Goal: Check status: Check status

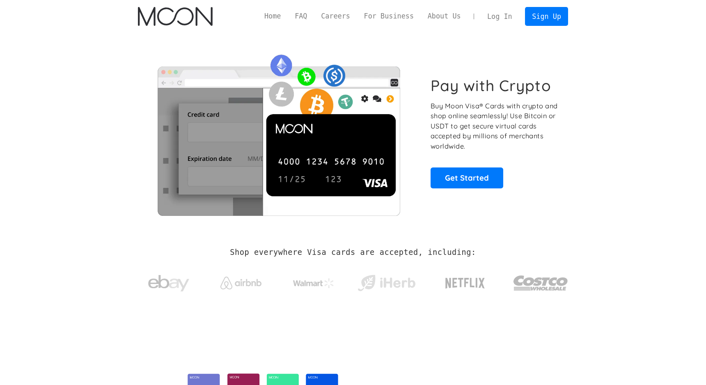
click at [500, 14] on link "Log In" at bounding box center [499, 16] width 39 height 18
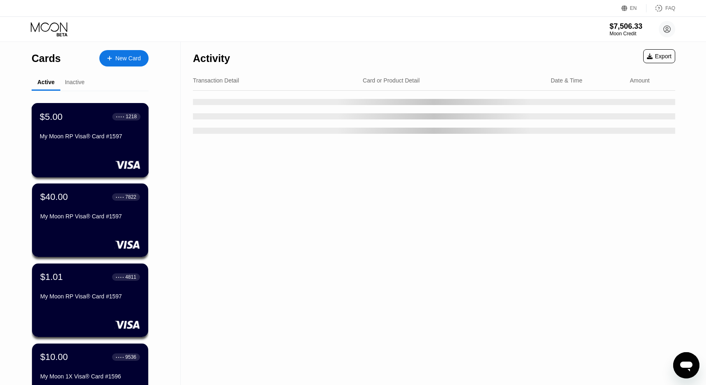
click at [109, 146] on div "$5.00 ● ● ● ● 1218 My Moon RP Visa® Card #1597" at bounding box center [90, 140] width 117 height 74
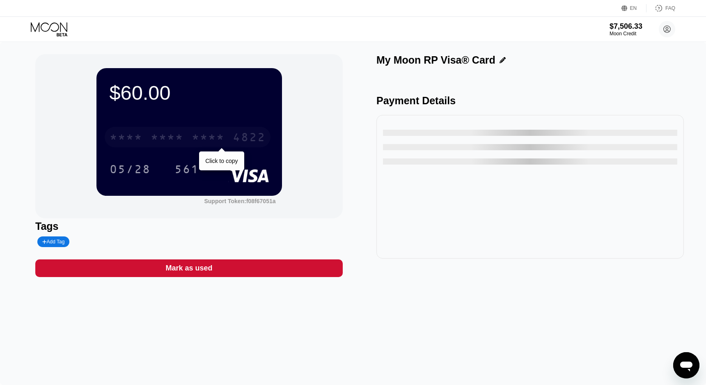
click at [248, 137] on div "4822" at bounding box center [249, 138] width 33 height 13
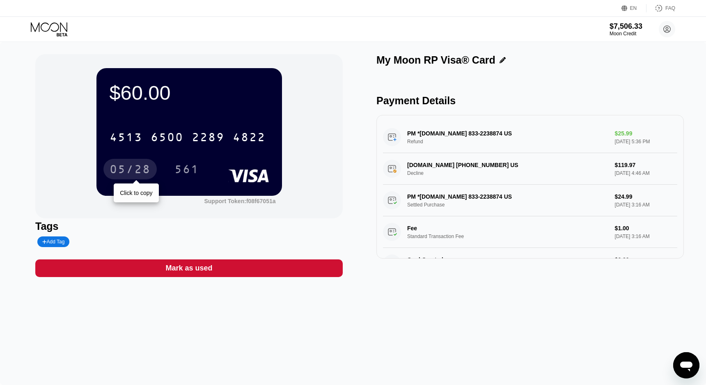
click at [138, 172] on div "05/28" at bounding box center [130, 170] width 41 height 13
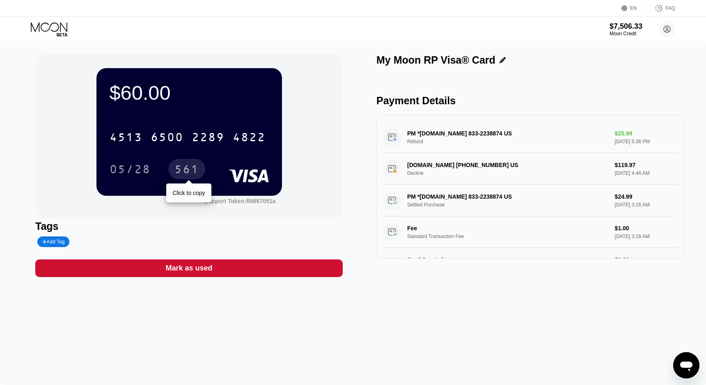
click at [184, 169] on div "561" at bounding box center [186, 170] width 25 height 13
click at [57, 29] on icon at bounding box center [49, 26] width 37 height 9
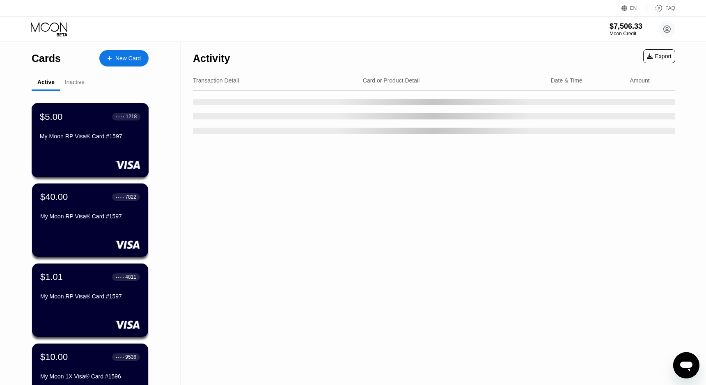
click at [86, 130] on div "$5.00 ● ● ● ● 1218 My Moon RP Visa® Card #1597" at bounding box center [90, 127] width 101 height 32
